Goal: Navigation & Orientation: Find specific page/section

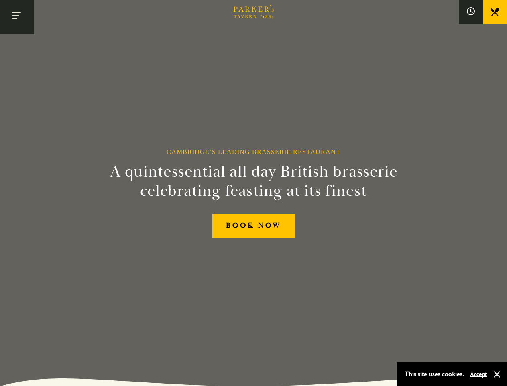
click at [253, 193] on h2 "A quintessential all day British brasserie celebrating feasting at its finest" at bounding box center [254, 181] width 366 height 39
click at [17, 17] on button "Toggle navigation" at bounding box center [17, 17] width 34 height 34
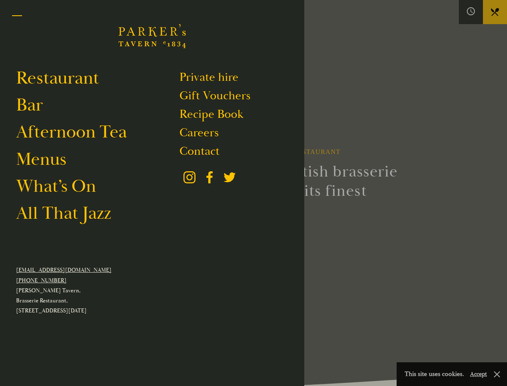
click at [471, 12] on div at bounding box center [253, 193] width 507 height 386
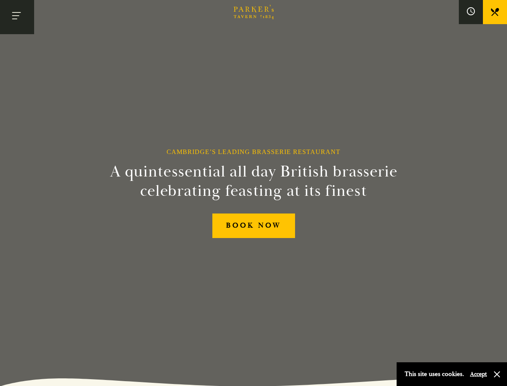
click at [478, 373] on button "Accept" at bounding box center [478, 374] width 17 height 8
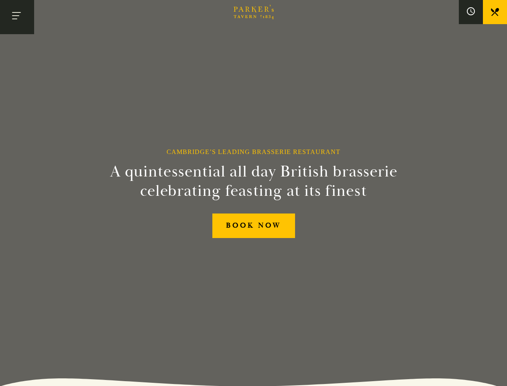
click at [497, 374] on section "Cambridge’s Leading Brasserie Restaurant A quintessential all day British brass…" at bounding box center [253, 193] width 507 height 386
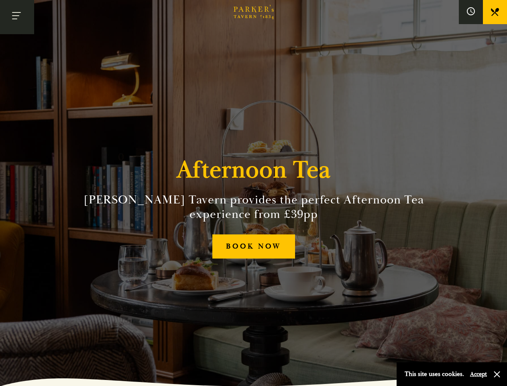
click at [253, 193] on h2 "[PERSON_NAME] Tavern provides the perfect Afternoon Tea experience from £39pp" at bounding box center [254, 206] width 366 height 29
click at [17, 17] on button "Toggle navigation" at bounding box center [17, 17] width 34 height 34
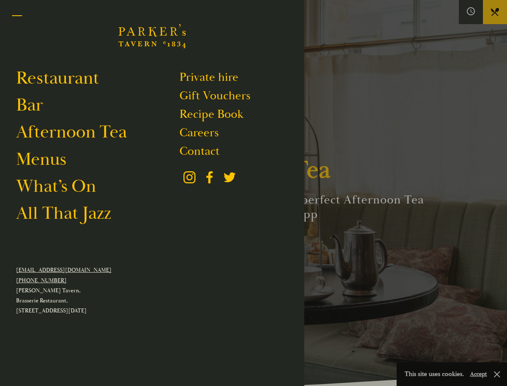
click at [471, 12] on div at bounding box center [253, 193] width 507 height 386
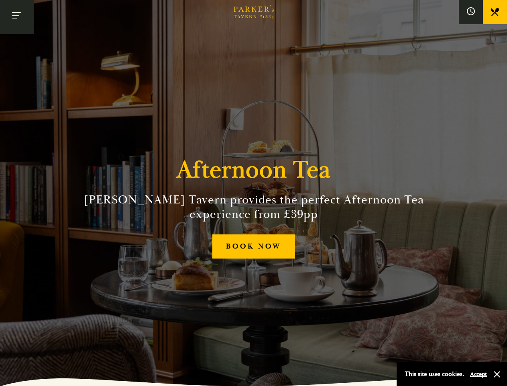
click at [478, 373] on button "Accept" at bounding box center [478, 374] width 17 height 8
click at [497, 374] on section "Afternoon [PERSON_NAME] Tavern provides the perfect Afternoon Tea experience fr…" at bounding box center [253, 193] width 507 height 386
